Goal: Entertainment & Leisure: Browse casually

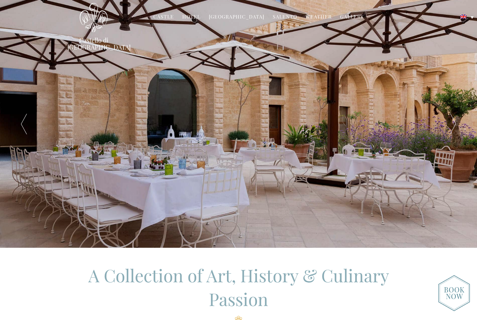
click at [350, 20] on link "Gallery" at bounding box center [351, 17] width 23 height 8
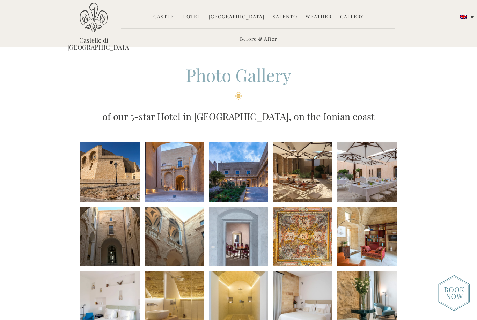
click at [109, 170] on li at bounding box center [109, 171] width 59 height 59
